Goal: Task Accomplishment & Management: Manage account settings

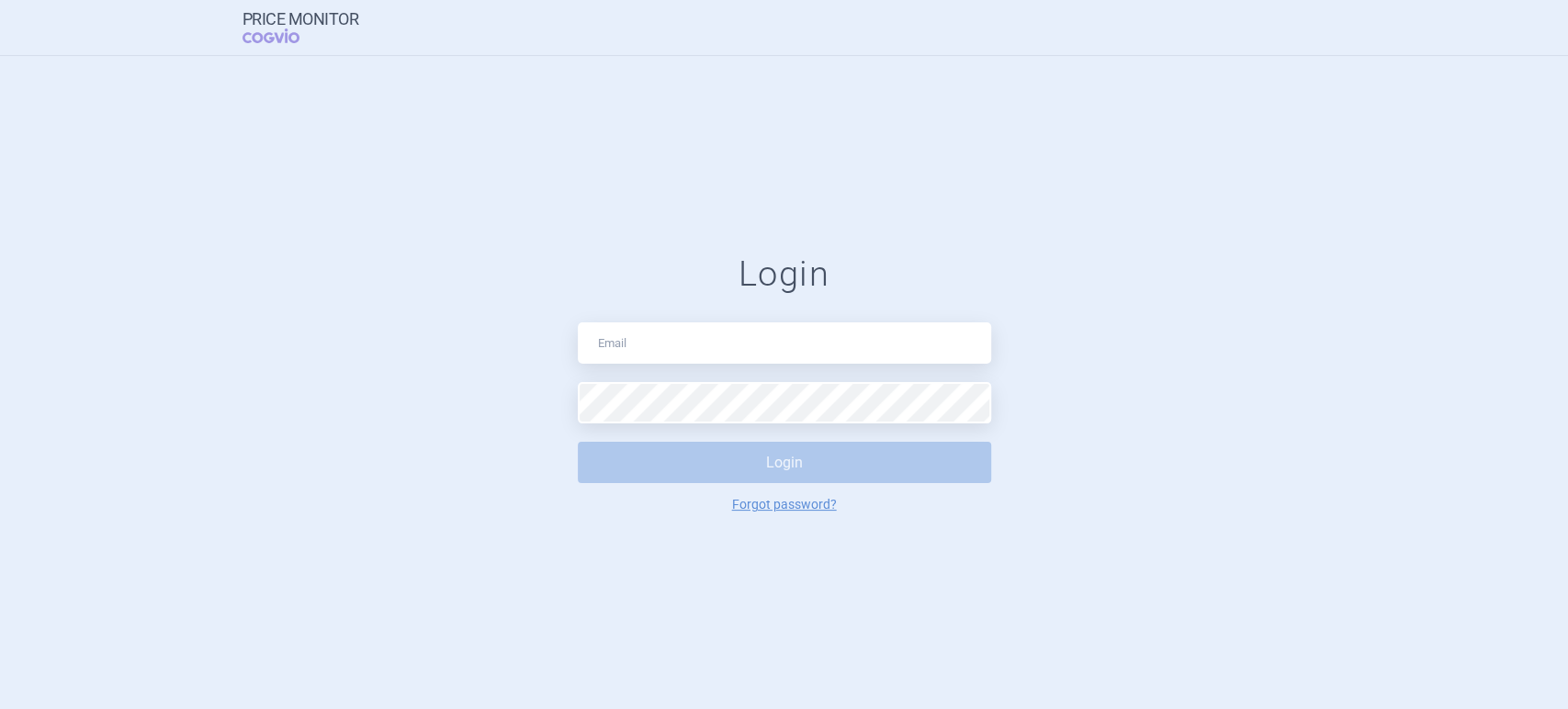
type input "[MEDICAL_DATA][EMAIL_ADDRESS][PERSON_NAME][DOMAIN_NAME]"
click at [765, 499] on link "Forgot password?" at bounding box center [784, 504] width 105 height 13
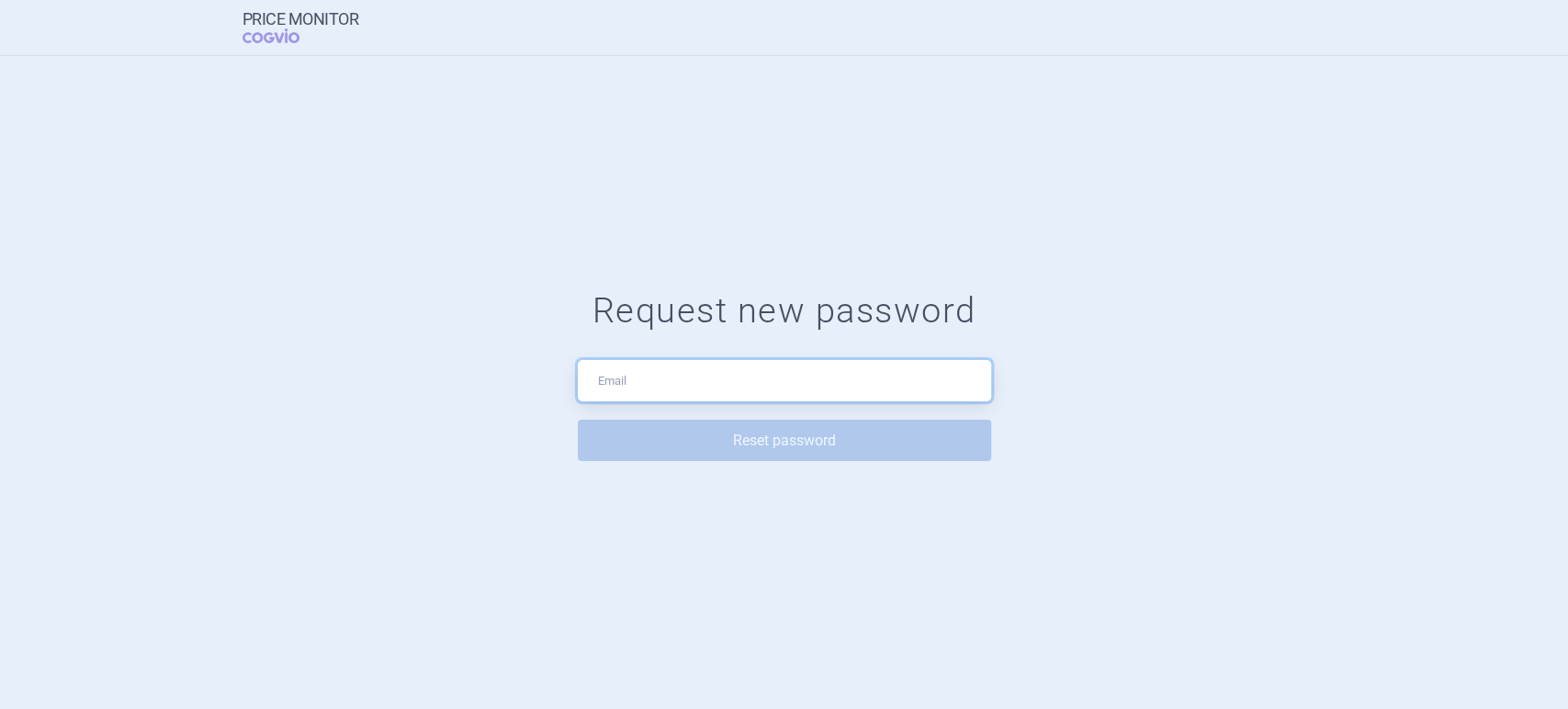
click at [677, 372] on input "text" at bounding box center [784, 381] width 413 height 41
type input "[MEDICAL_DATA][EMAIL_ADDRESS][PERSON_NAME][DOMAIN_NAME]"
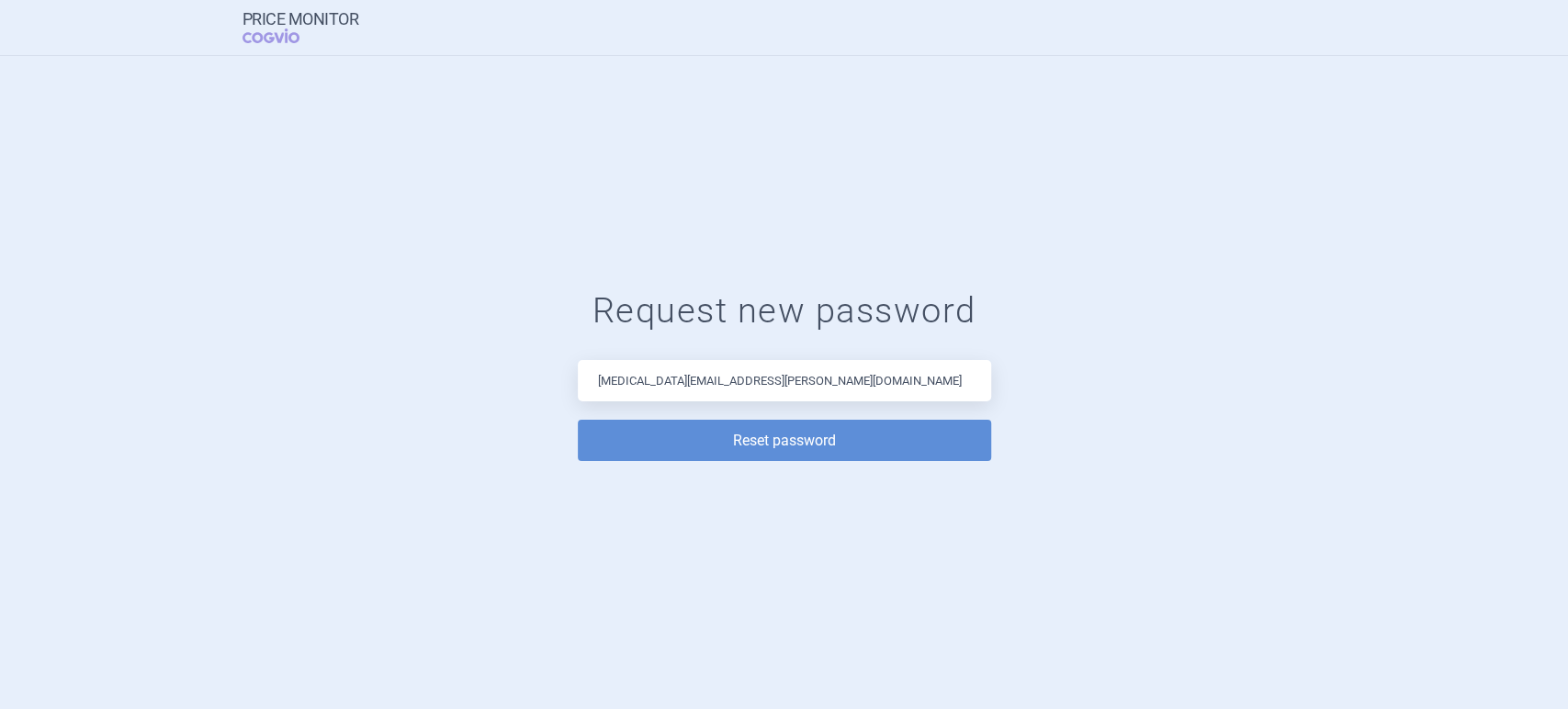
click at [734, 446] on button "Reset password" at bounding box center [784, 441] width 413 height 41
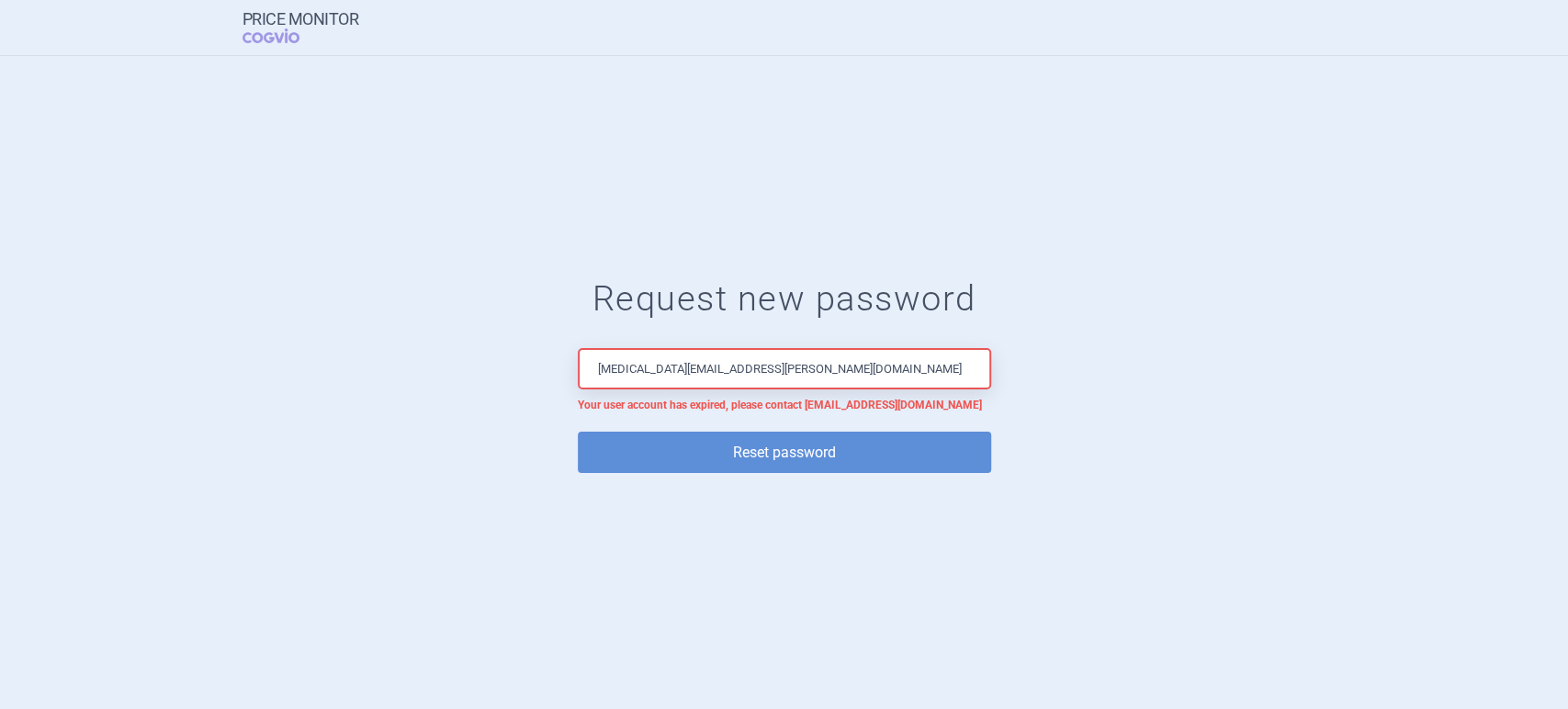
click at [684, 410] on p "Your user account has expired, please contact [EMAIL_ADDRESS][DOMAIN_NAME]" at bounding box center [784, 406] width 413 height 15
copy p "Your user account has expired, please contact [EMAIL_ADDRESS][DOMAIN_NAME]"
